Goal: Navigation & Orientation: Find specific page/section

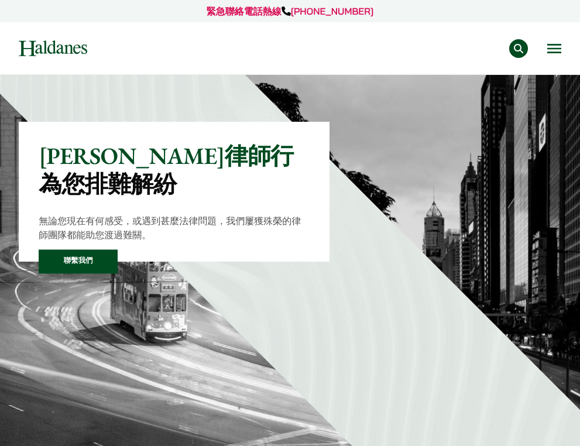
click at [557, 53] on button "Open menu" at bounding box center [554, 48] width 14 height 9
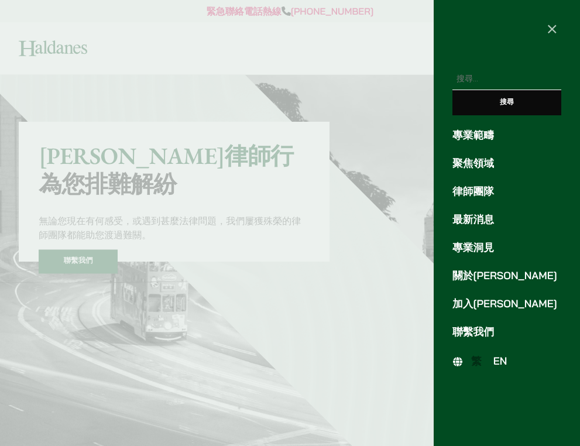
click at [478, 195] on link "律師團隊" at bounding box center [506, 192] width 109 height 16
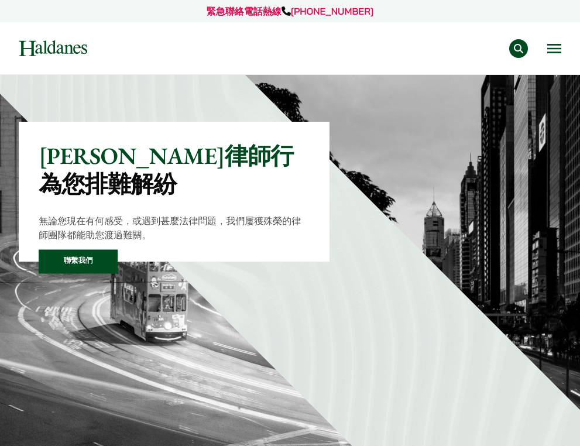
click at [554, 53] on button "Open menu" at bounding box center [554, 48] width 14 height 9
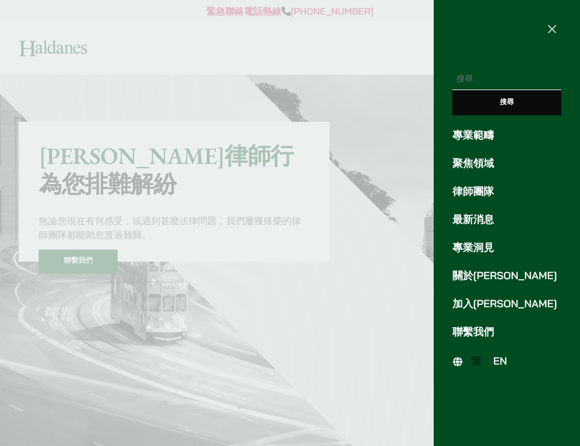
click at [500, 137] on link "專業範疇" at bounding box center [506, 136] width 109 height 16
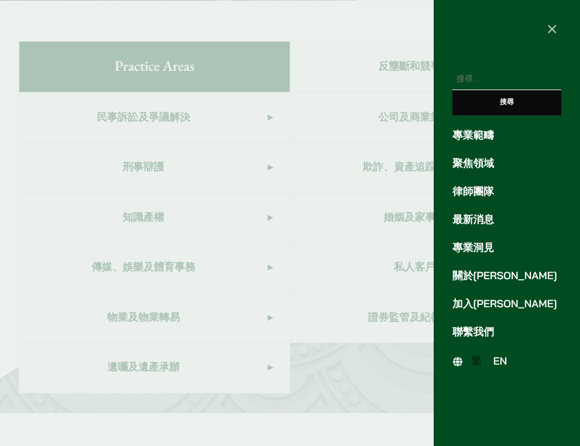
scroll to position [462, 0]
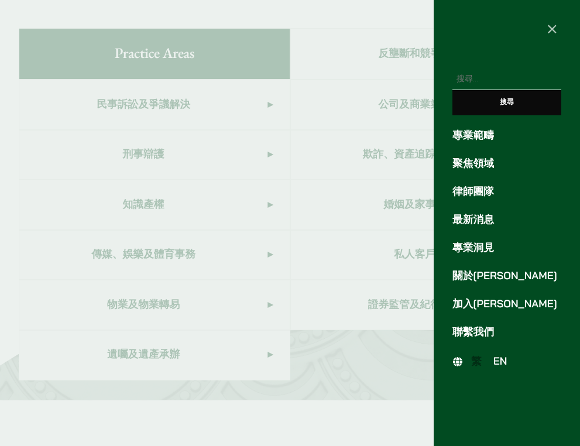
click at [354, 178] on div at bounding box center [290, 223] width 580 height 446
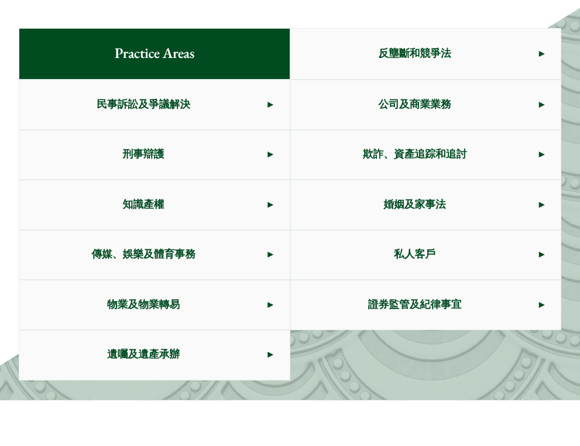
click at [204, 340] on span "遺囑及遺產承辦" at bounding box center [143, 355] width 248 height 49
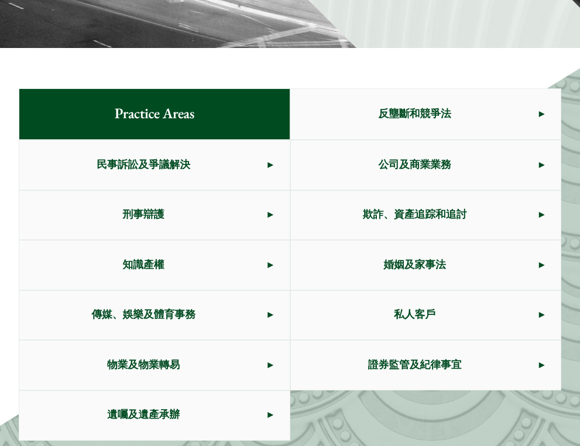
scroll to position [357, 0]
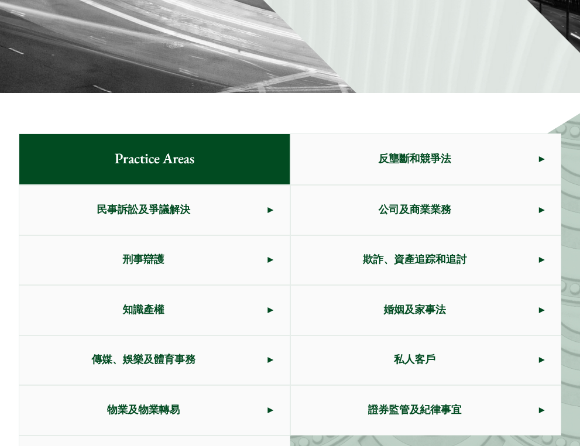
click at [359, 338] on span "私人客戶" at bounding box center [415, 360] width 248 height 49
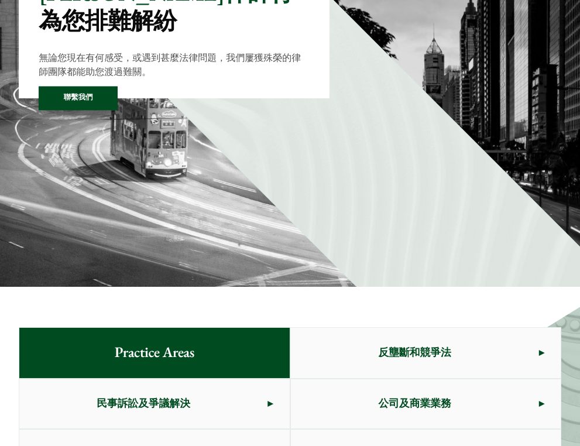
scroll to position [0, 0]
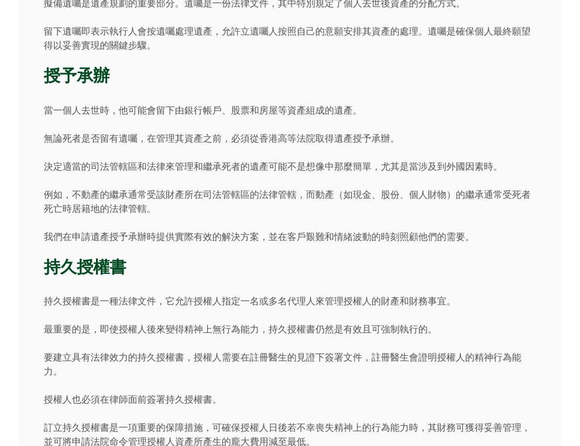
scroll to position [921, 0]
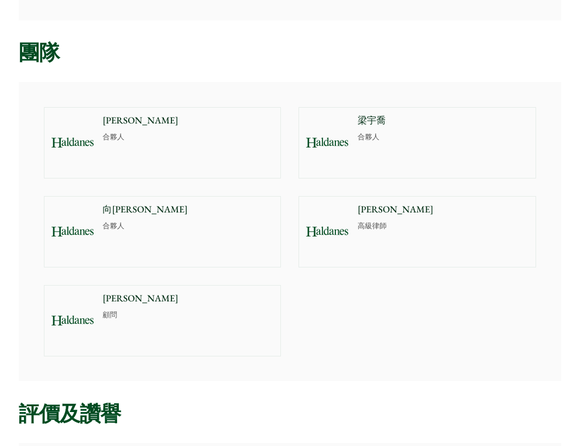
scroll to position [755, 0]
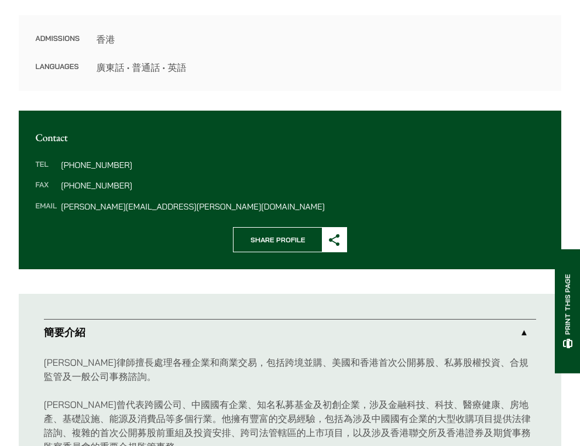
scroll to position [639, 0]
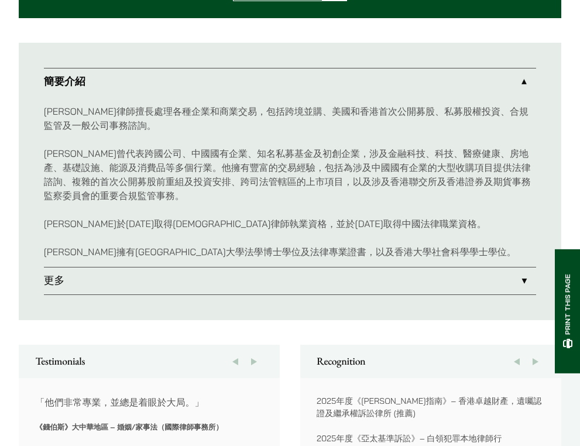
click at [360, 270] on link "更多" at bounding box center [290, 280] width 493 height 27
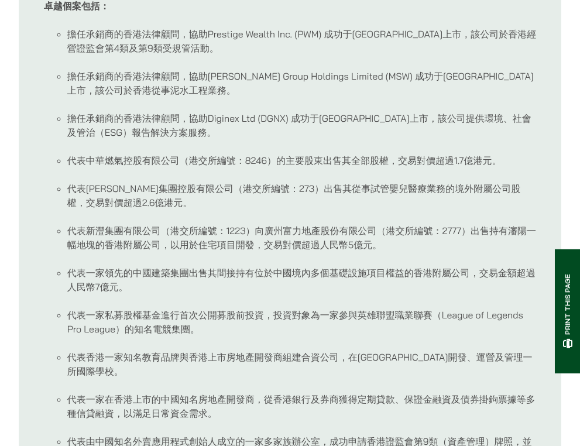
scroll to position [793, 0]
